Goal: Information Seeking & Learning: Learn about a topic

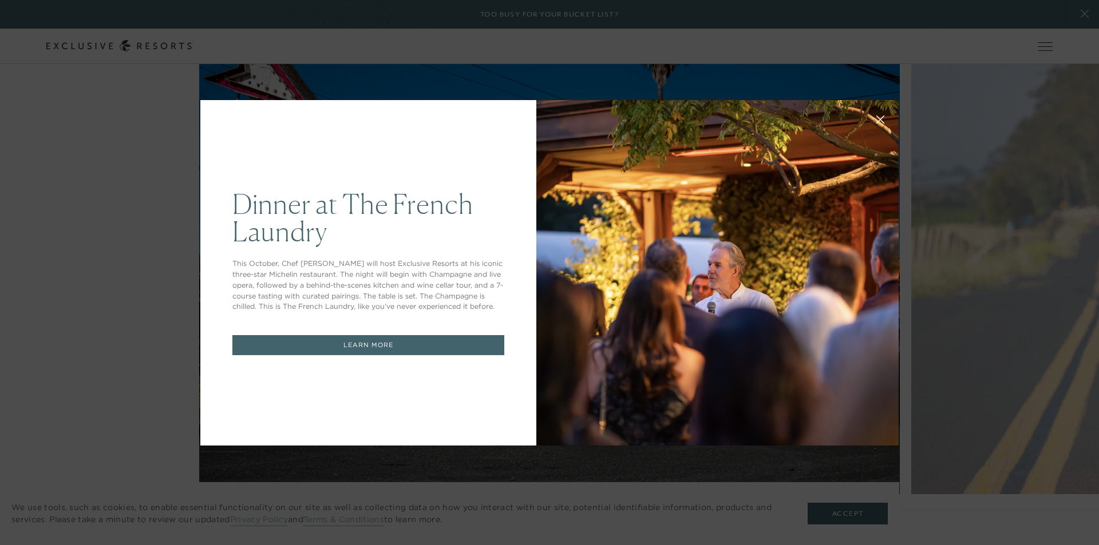
click at [1000, 193] on div "Dinner at The French Laundry This October, Chef Thomas Keller will host Exclusi…" at bounding box center [549, 272] width 1099 height 545
click at [350, 57] on div "Dinner at The French Laundry This October, Chef Thomas Keller will host Exclusi…" at bounding box center [549, 272] width 1099 height 545
click at [299, 352] on link "LEARN MORE" at bounding box center [368, 345] width 272 height 20
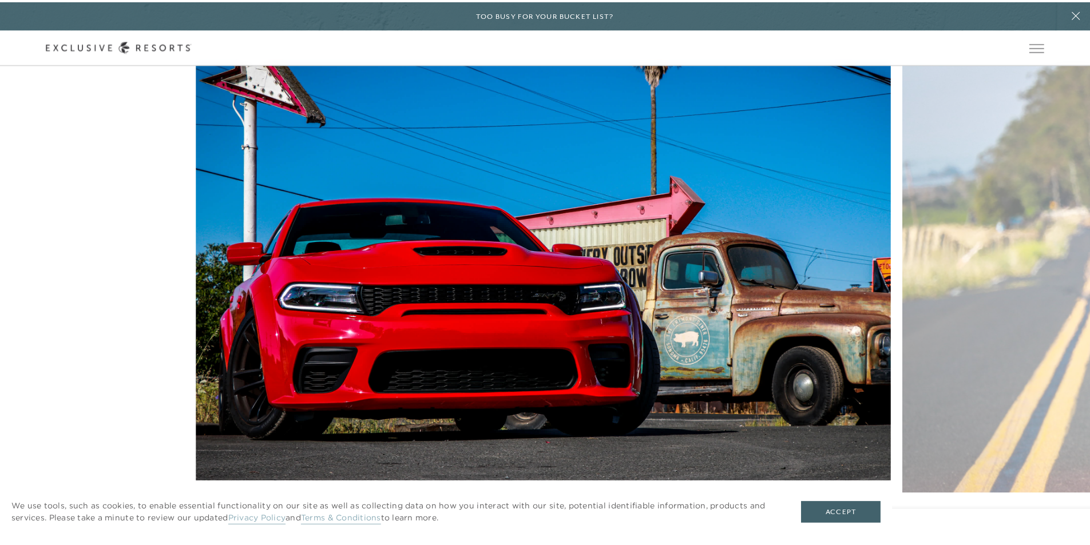
scroll to position [4234, 0]
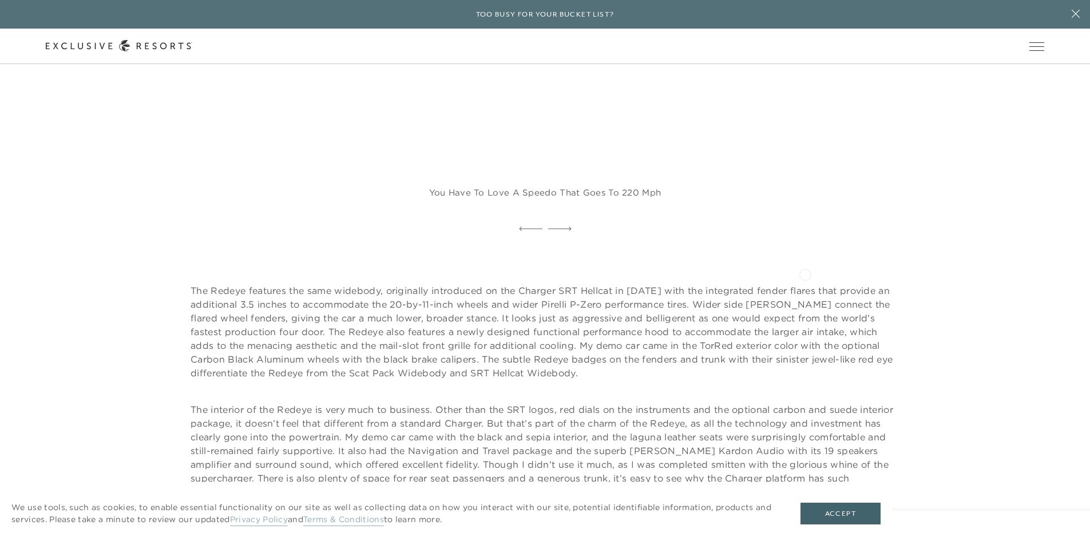
scroll to position [1100, 0]
